Goal: Information Seeking & Learning: Learn about a topic

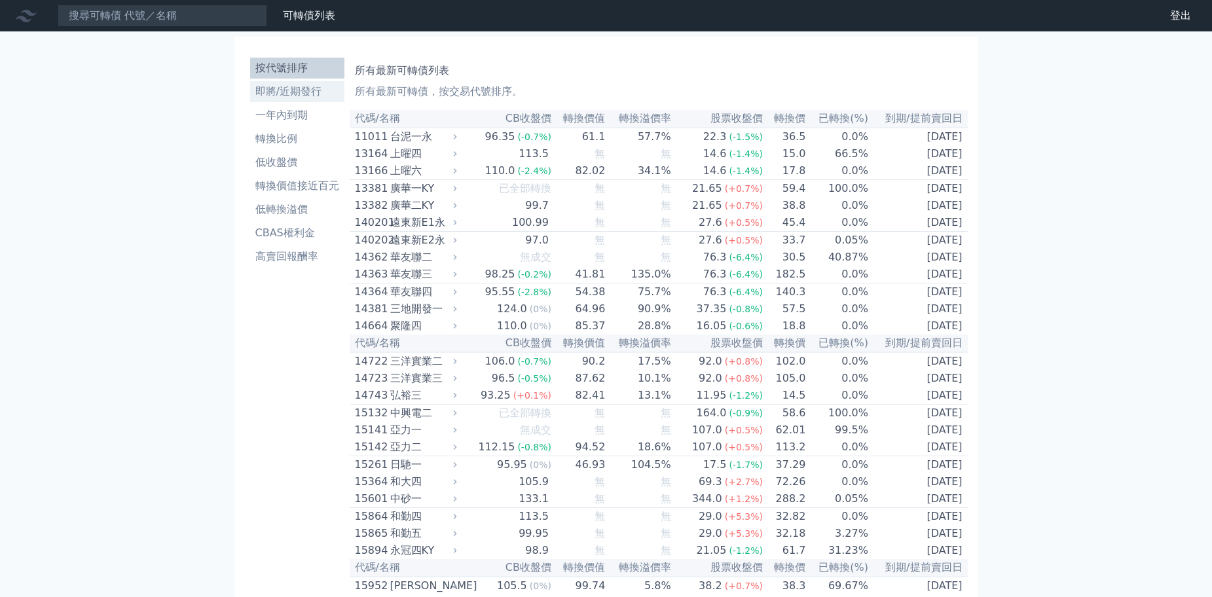
click at [293, 92] on li "即將/近期發行" at bounding box center [297, 92] width 94 height 16
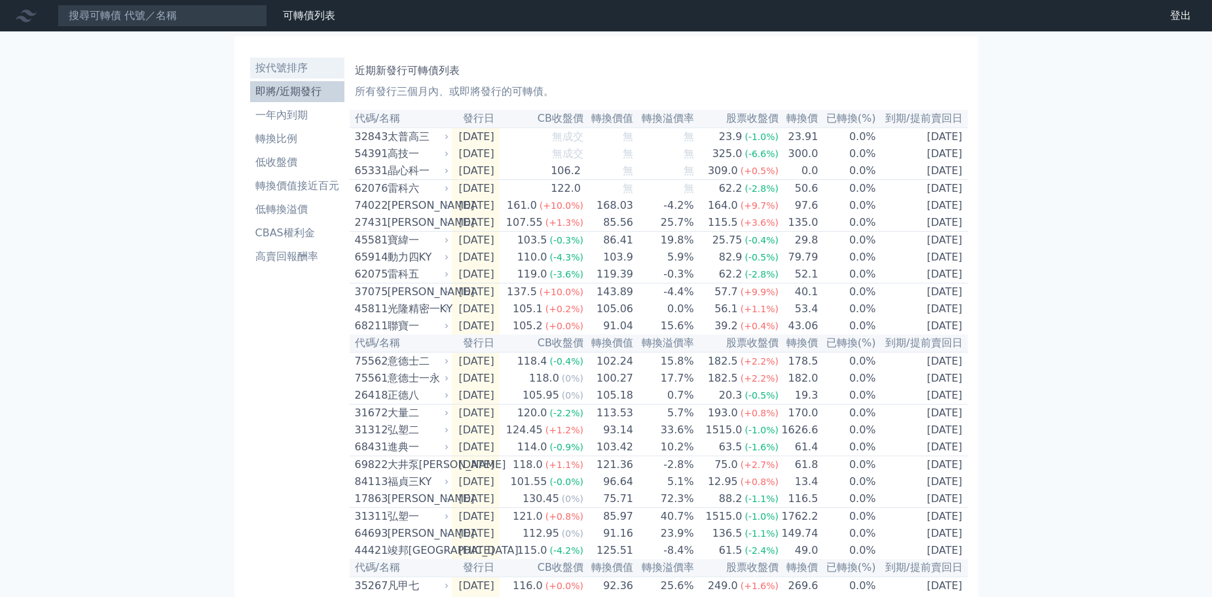
click at [281, 69] on li "按代號排序" at bounding box center [297, 68] width 94 height 16
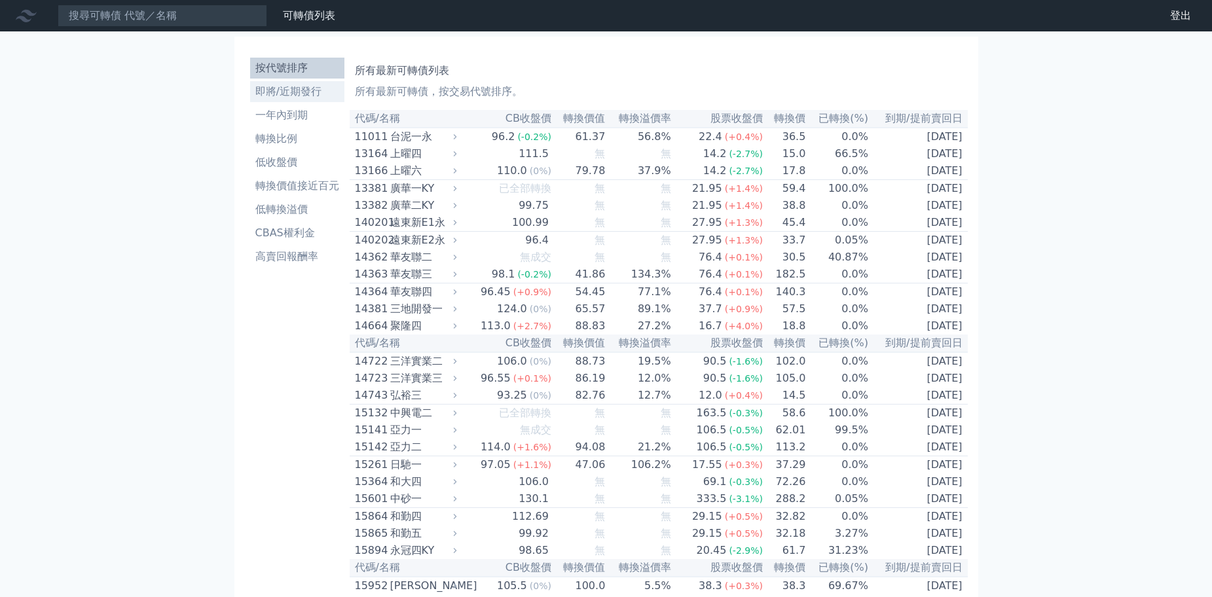
click at [274, 98] on li "即將/近期發行" at bounding box center [297, 92] width 94 height 16
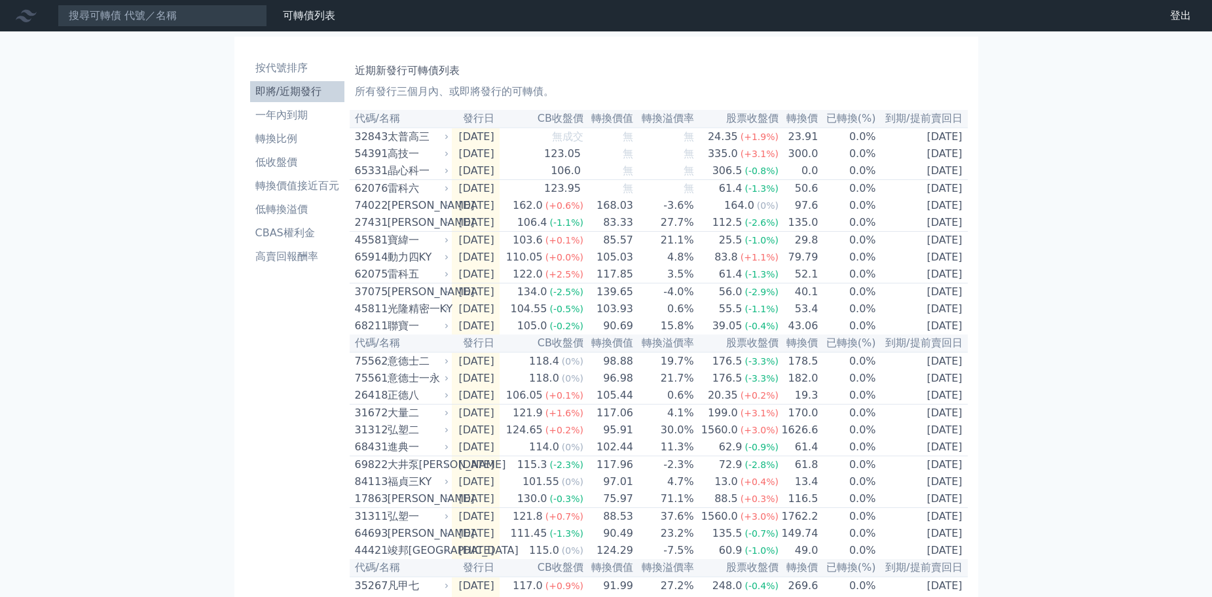
drag, startPoint x: 274, startPoint y: 366, endPoint x: 278, endPoint y: 346, distance: 20.0
click at [278, 346] on div "按代號排序 即將/近期發行 一年內到期 轉換比例 低收盤價 轉換價值接近百元 低轉換溢價 CBAS權利金 高賣回報酬率" at bounding box center [297, 478] width 105 height 853
click at [276, 67] on li "按代號排序" at bounding box center [297, 68] width 94 height 16
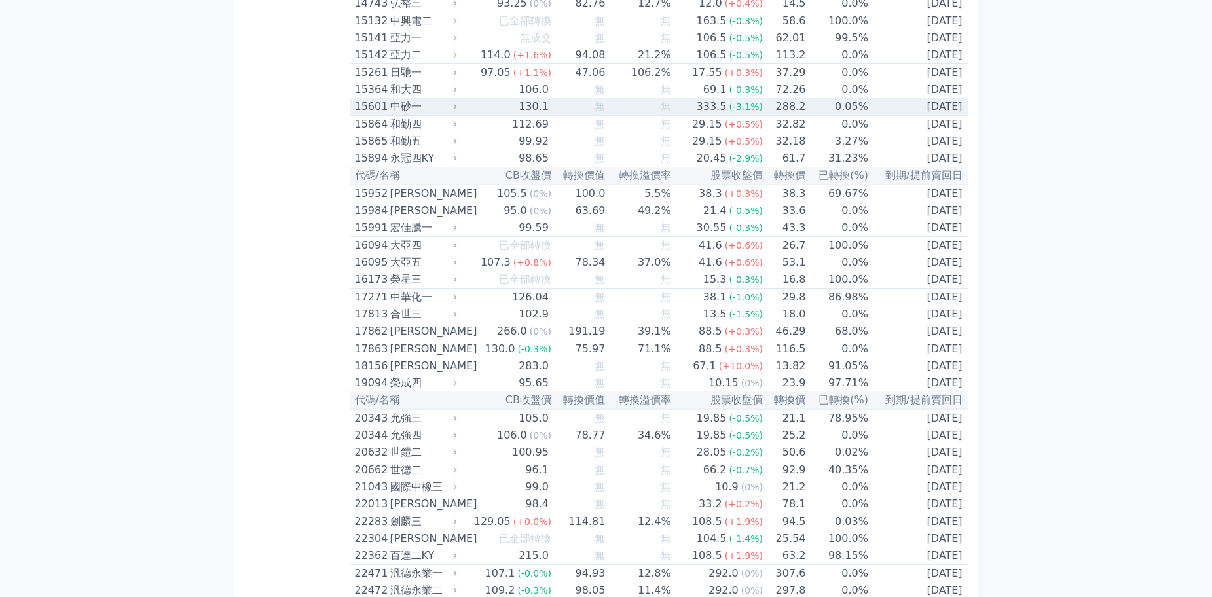
scroll to position [393, 0]
